Goal: Obtain resource: Download file/media

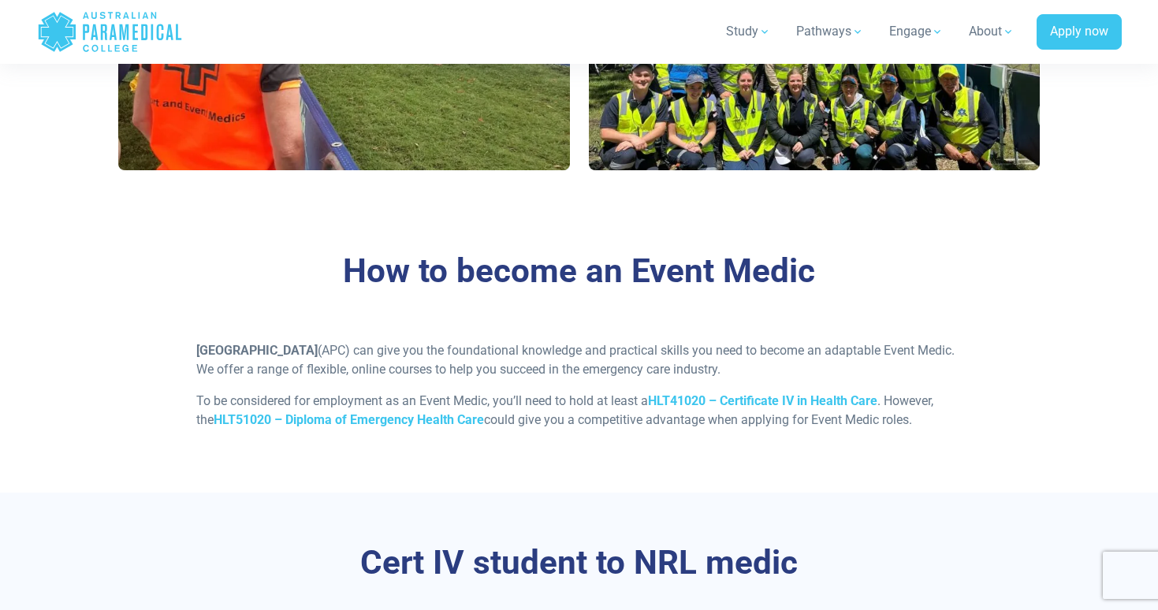
scroll to position [1461, 0]
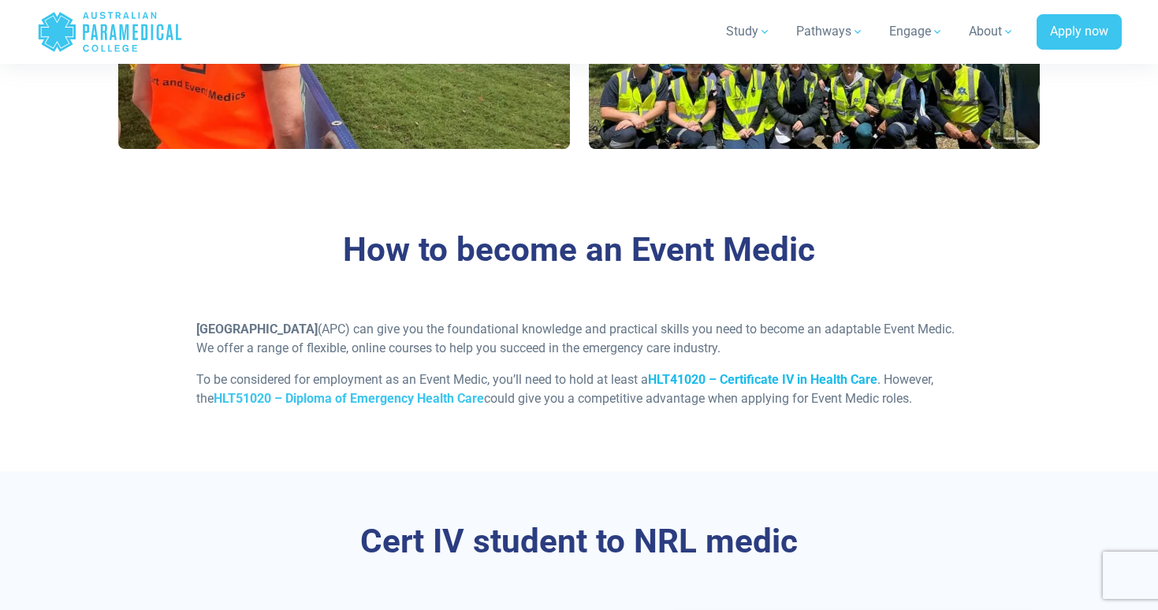
click at [729, 378] on strong "HLT41020 – Certificate IV in Health Care" at bounding box center [762, 379] width 229 height 15
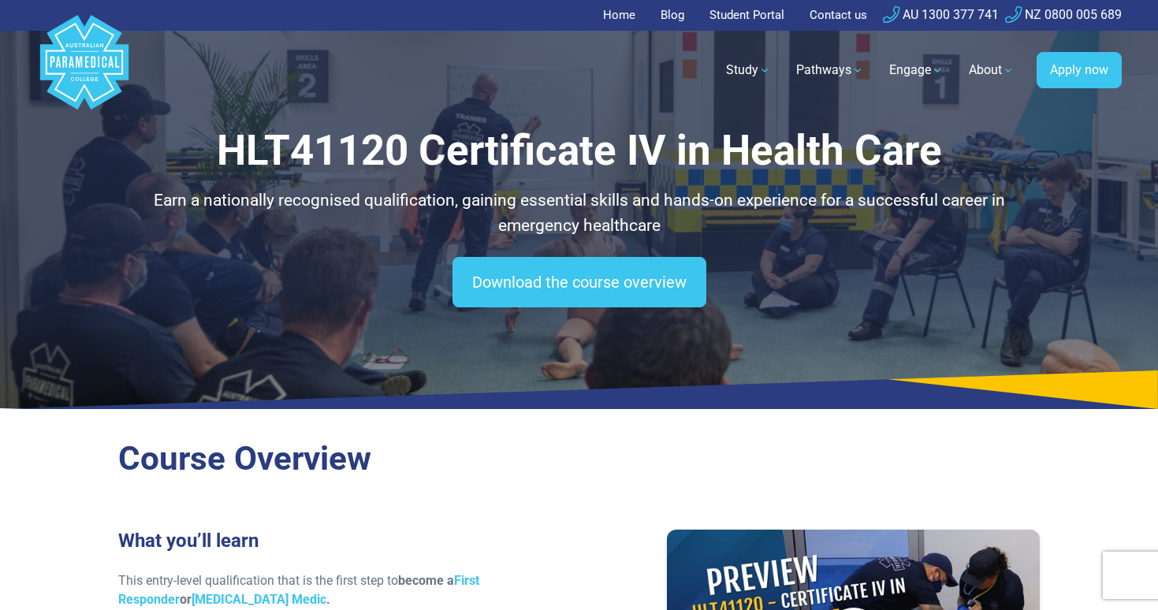
drag, startPoint x: 0, startPoint y: 0, endPoint x: 728, endPoint y: 378, distance: 819.9
click at [728, 378] on icon at bounding box center [579, 390] width 1158 height 39
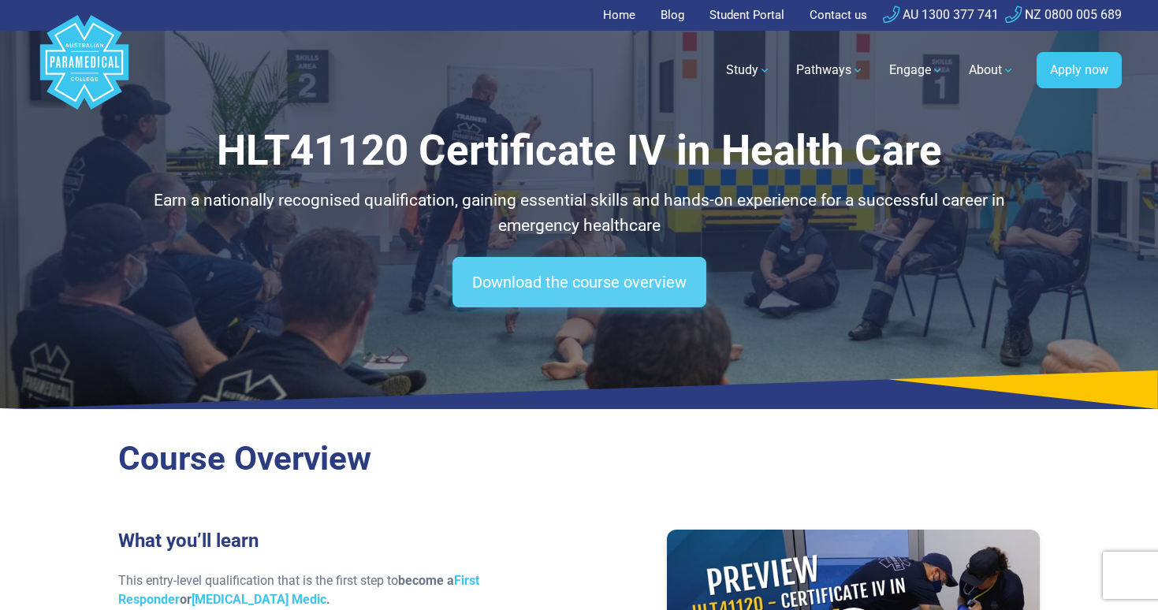
click at [583, 300] on link "Download the course overview" at bounding box center [580, 282] width 254 height 50
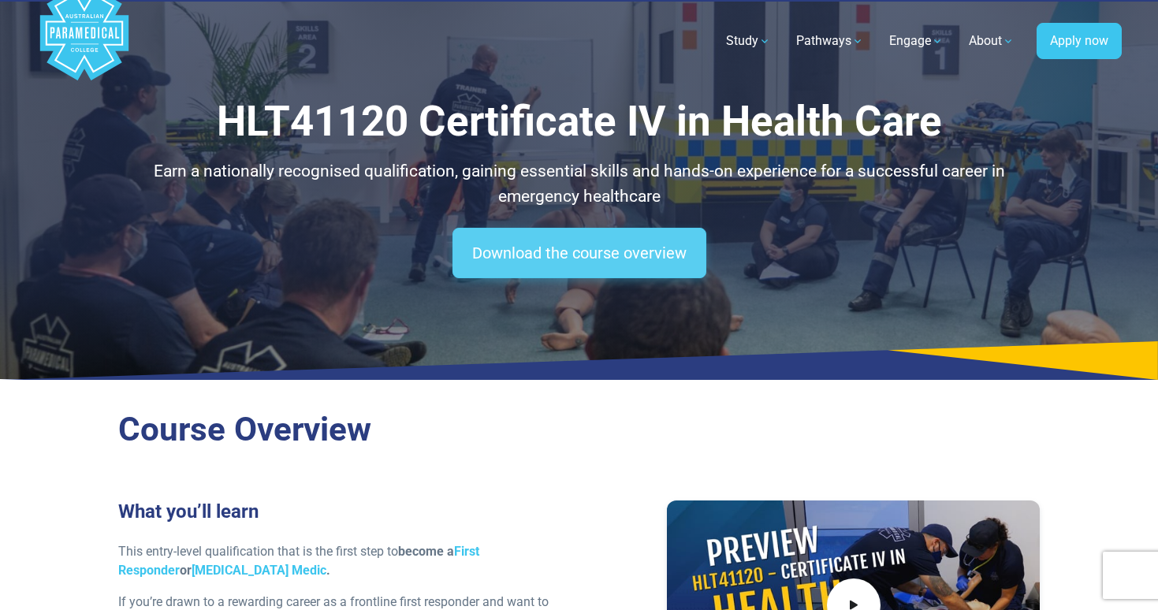
scroll to position [24, 0]
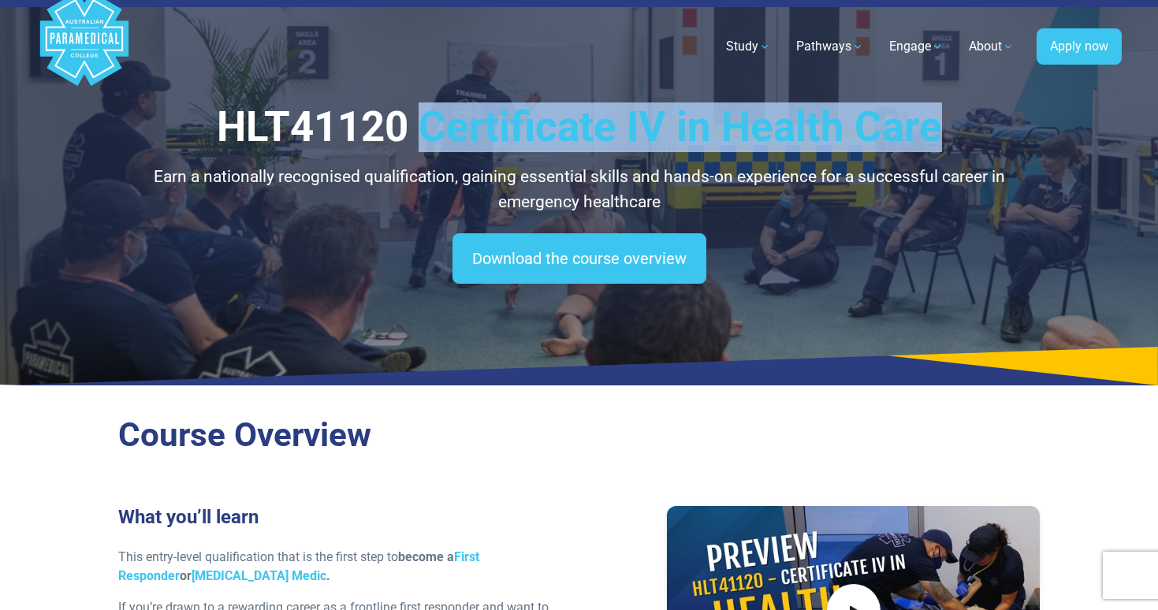
drag, startPoint x: 430, startPoint y: 127, endPoint x: 953, endPoint y: 134, distance: 523.6
click at [953, 134] on h1 "HLT41120 Certificate IV in Health Care" at bounding box center [579, 127] width 922 height 50
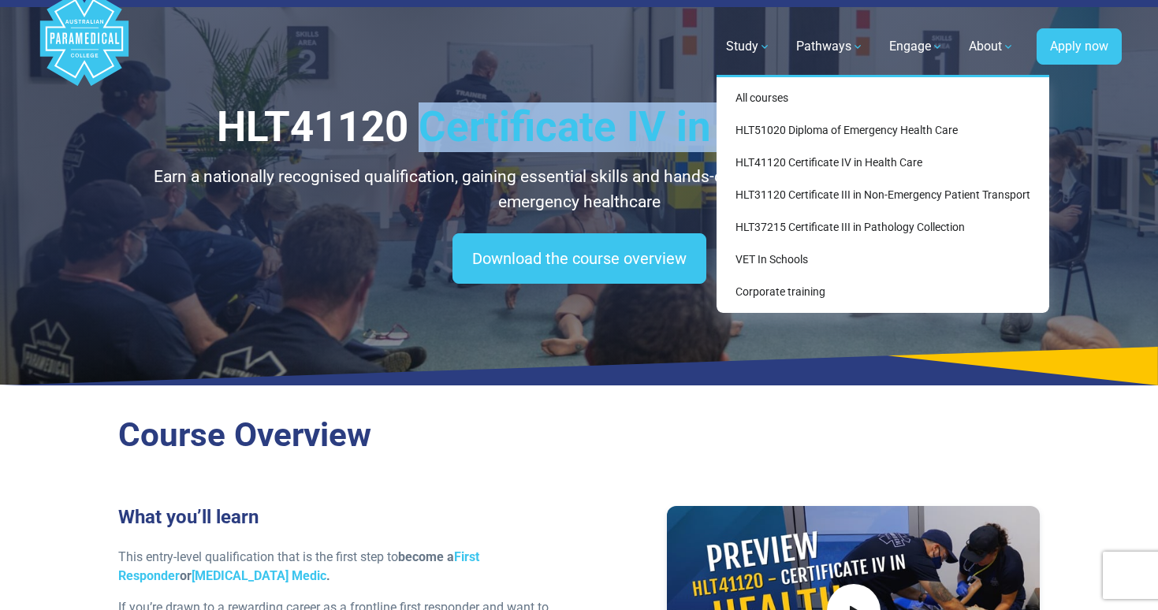
copy h1 "Certificate IV in Health Care"
